Goal: Navigation & Orientation: Understand site structure

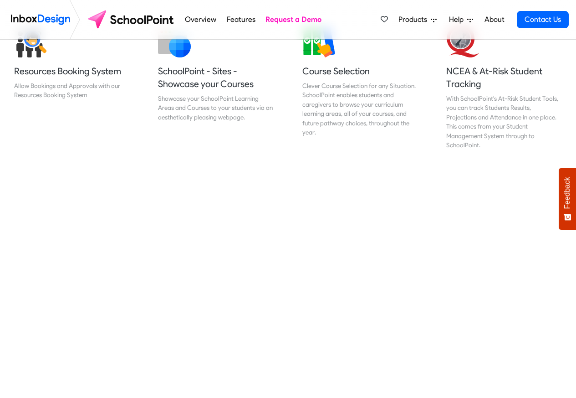
scroll to position [383, 0]
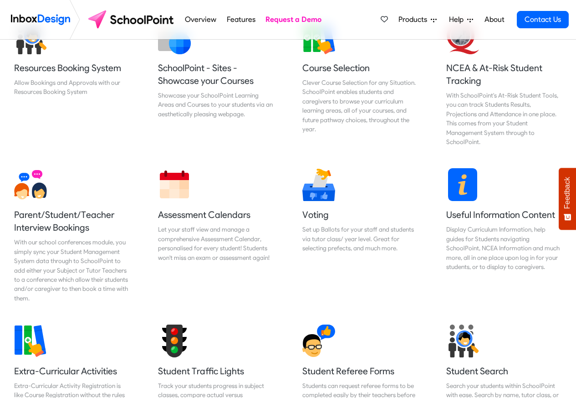
click at [435, 20] on icon at bounding box center [434, 20] width 6 height 6
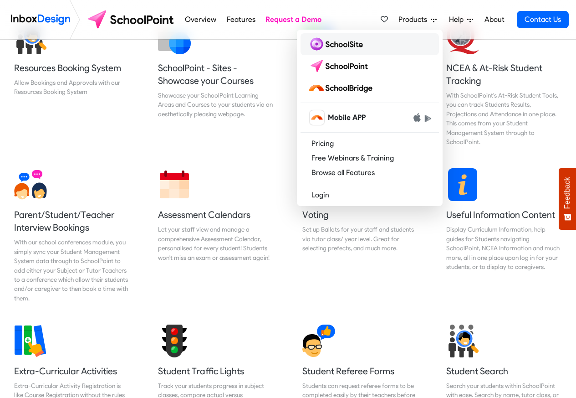
click at [331, 46] on img at bounding box center [337, 44] width 59 height 15
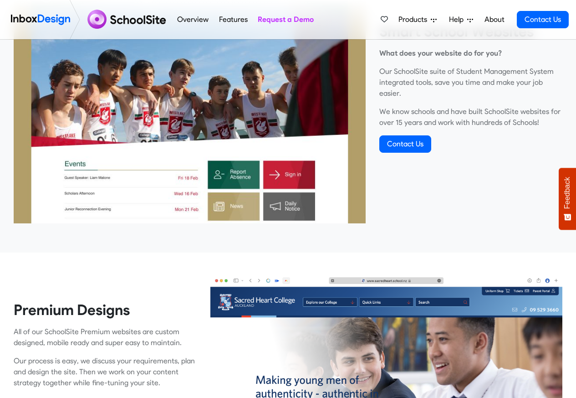
scroll to position [383, 0]
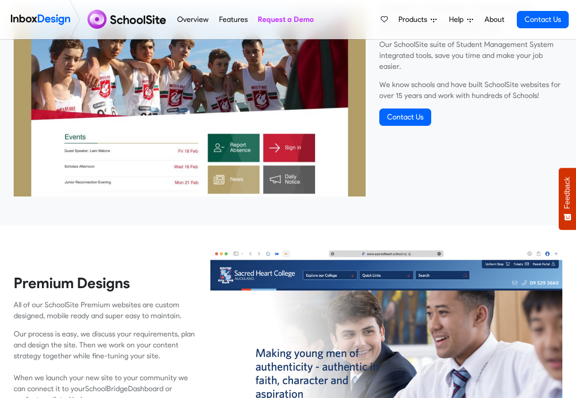
click at [495, 19] on link "About" at bounding box center [494, 19] width 25 height 18
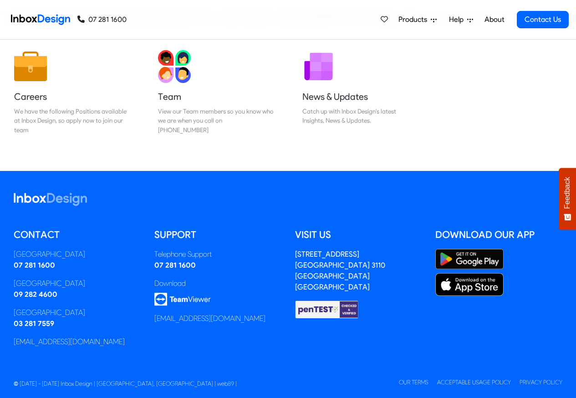
scroll to position [151, 0]
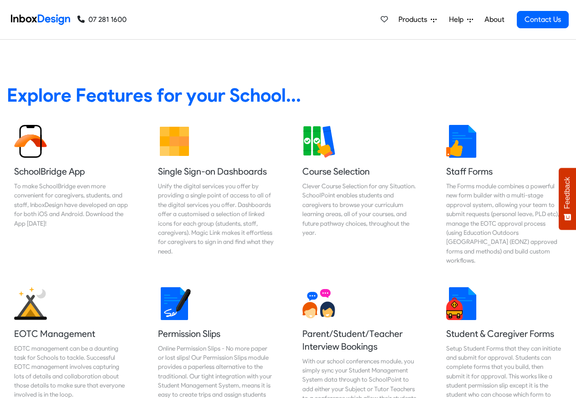
scroll to position [383, 0]
